Goal: Find specific page/section: Find specific page/section

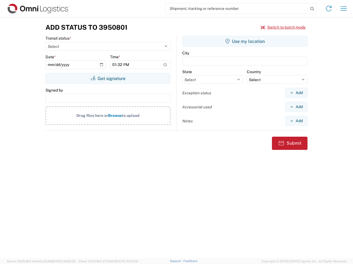
click at [237, 9] on input "search" at bounding box center [236, 8] width 143 height 10
click at [312, 9] on icon at bounding box center [312, 9] width 8 height 8
click at [328, 9] on icon at bounding box center [328, 8] width 9 height 9
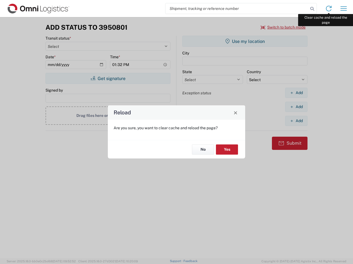
click at [343, 9] on div "Reload Are you sure, you want to clear cache and reload the page? No Yes" at bounding box center [176, 132] width 353 height 264
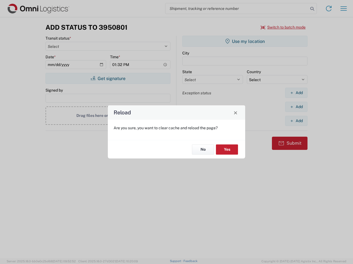
click at [283, 27] on div "Reload Are you sure, you want to clear cache and reload the page? No Yes" at bounding box center [176, 132] width 353 height 264
click at [108, 79] on div "Reload Are you sure, you want to clear cache and reload the page? No Yes" at bounding box center [176, 132] width 353 height 264
click at [245, 41] on div "Reload Are you sure, you want to clear cache and reload the page? No Yes" at bounding box center [176, 132] width 353 height 264
click at [296, 93] on div "Reload Are you sure, you want to clear cache and reload the page? No Yes" at bounding box center [176, 132] width 353 height 264
click at [296, 107] on div "Reload Are you sure, you want to clear cache and reload the page? No Yes" at bounding box center [176, 132] width 353 height 264
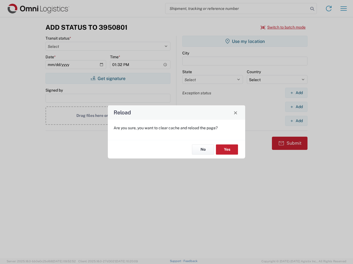
click at [296, 121] on div "Reload Are you sure, you want to clear cache and reload the page? No Yes" at bounding box center [176, 132] width 353 height 264
